Goal: Information Seeking & Learning: Learn about a topic

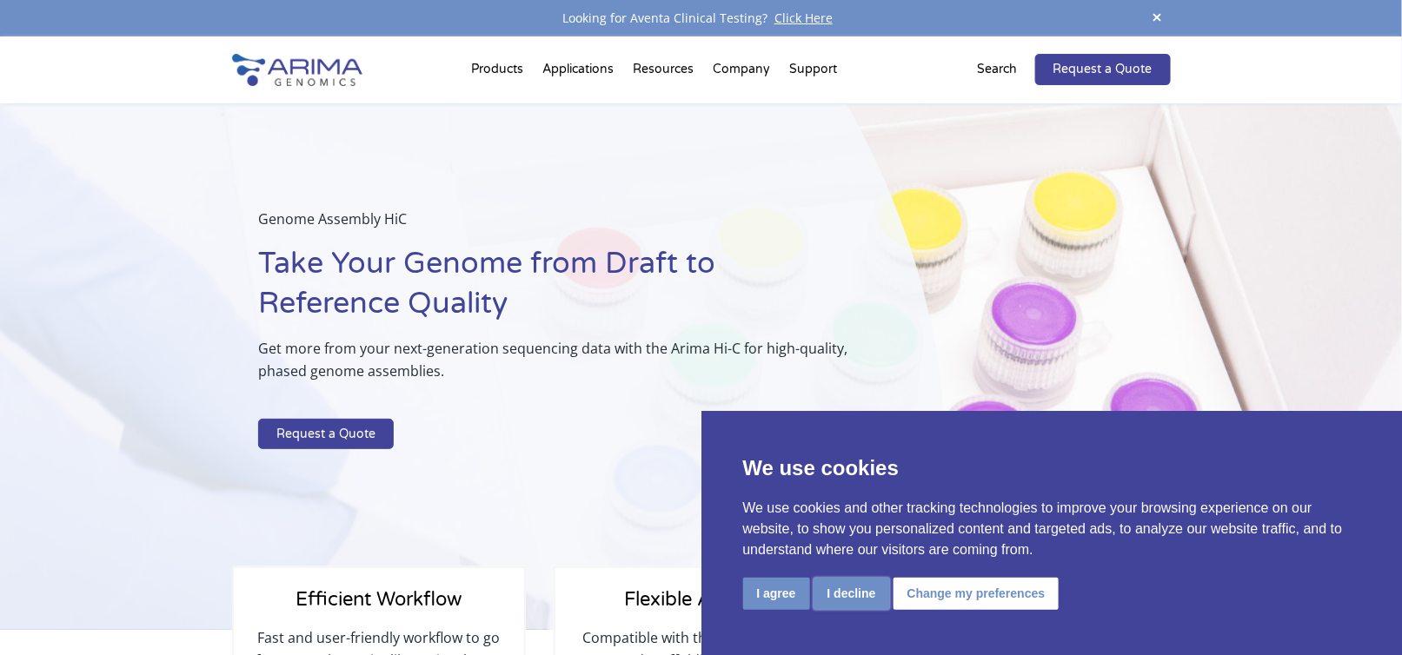
click at [859, 594] on button "I decline" at bounding box center [852, 594] width 76 height 32
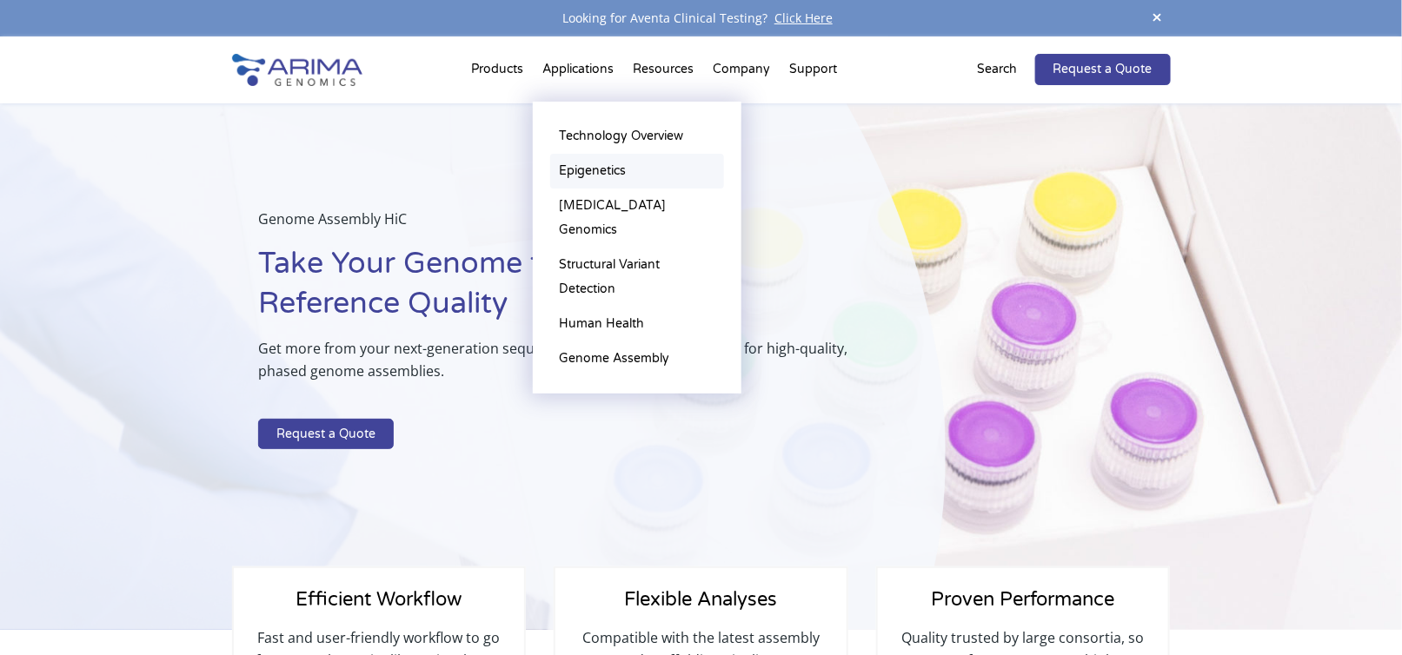
click at [594, 165] on link "Epigenetics" at bounding box center [637, 171] width 174 height 35
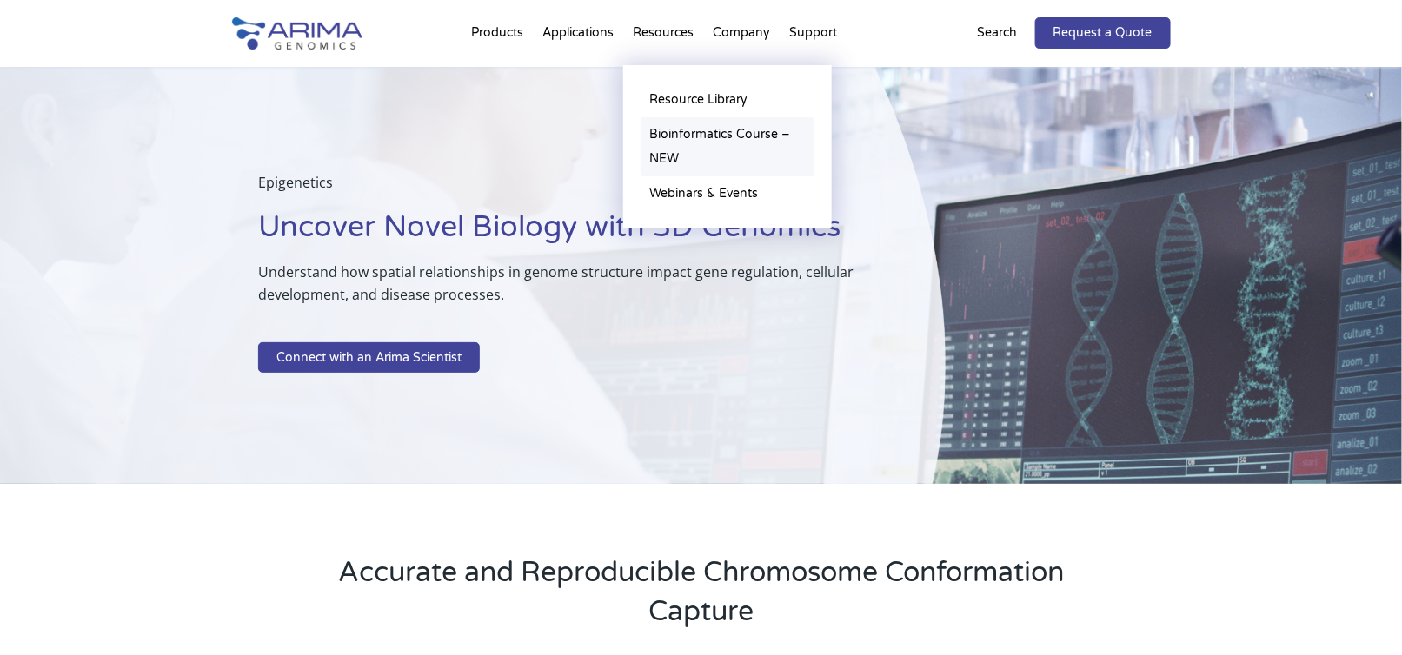
click at [659, 129] on link "Bioinformatics Course – NEW" at bounding box center [728, 146] width 174 height 59
